Goal: Task Accomplishment & Management: Use online tool/utility

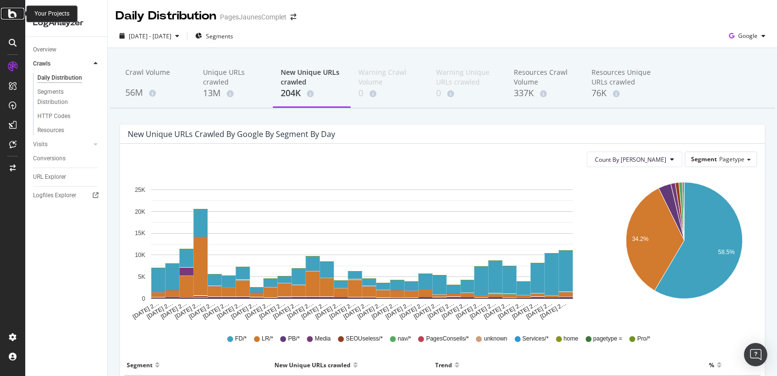
click at [15, 13] on icon at bounding box center [12, 14] width 9 height 12
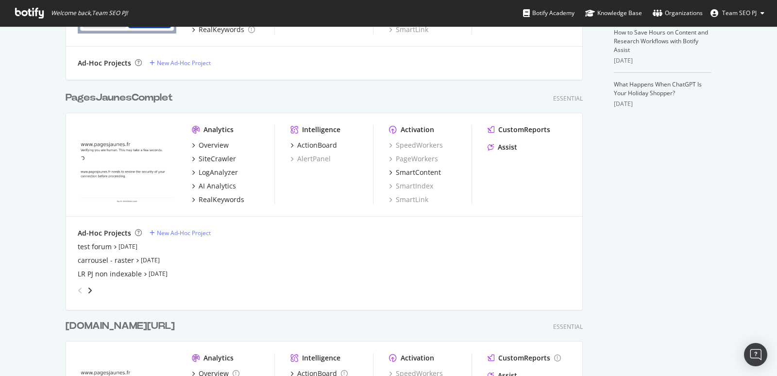
scroll to position [332, 0]
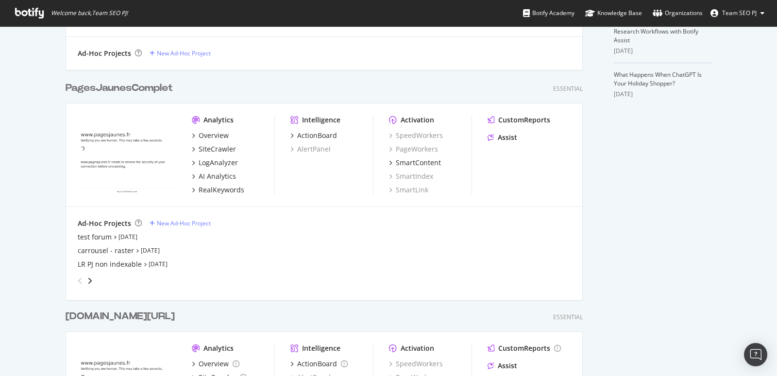
click at [113, 86] on div "PagesJaunesComplet" at bounding box center [119, 88] width 107 height 14
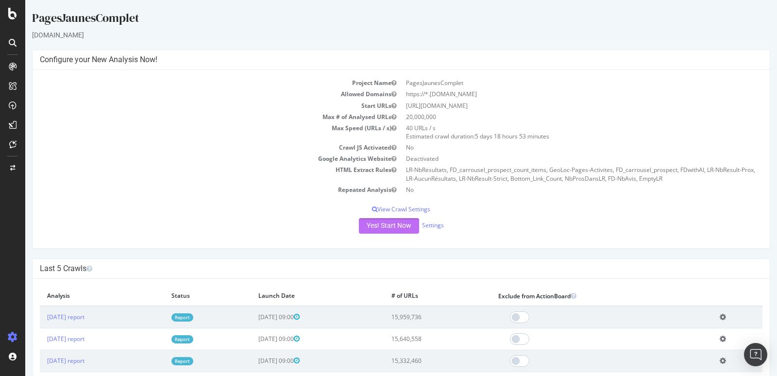
click at [393, 223] on button "Yes! Start Now" at bounding box center [389, 226] width 60 height 16
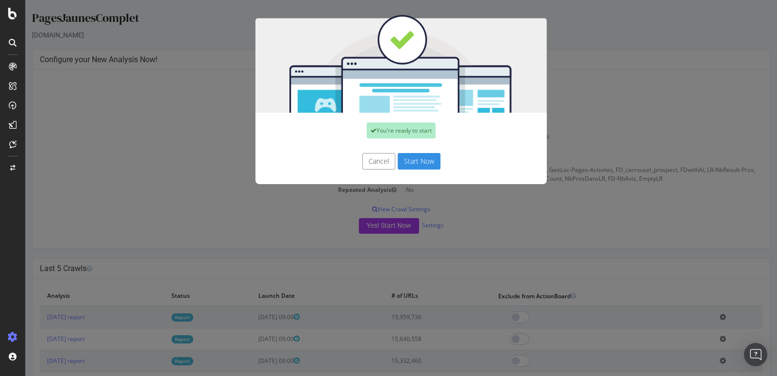
click at [417, 160] on button "Start Now" at bounding box center [419, 161] width 43 height 17
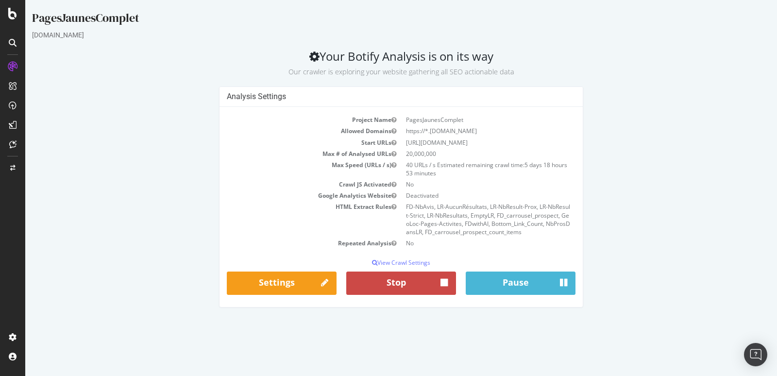
click at [410, 286] on button "Stop" at bounding box center [401, 283] width 110 height 23
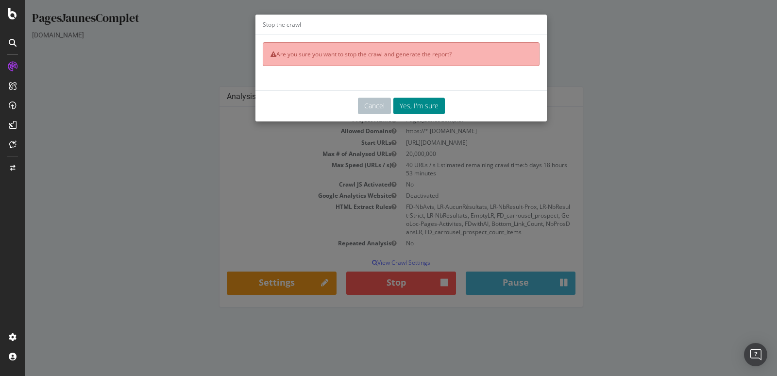
click at [415, 103] on button "Yes, I'm sure" at bounding box center [418, 106] width 51 height 17
